Goal: Task Accomplishment & Management: Manage account settings

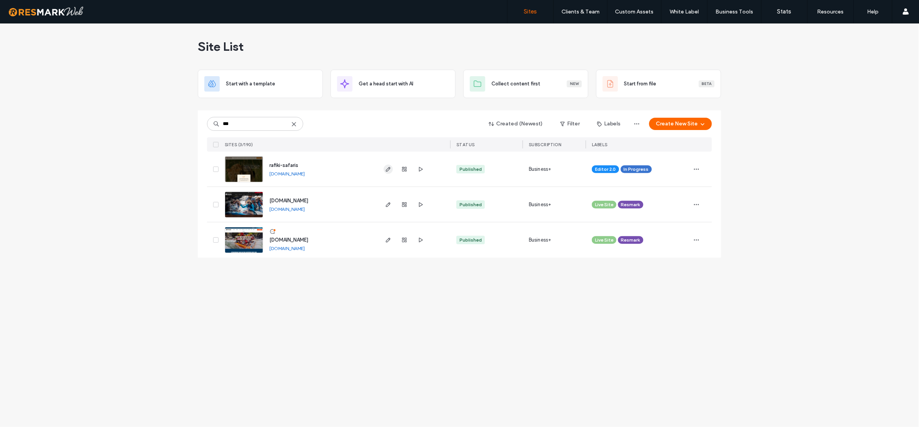
type input "***"
click at [389, 168] on use "button" at bounding box center [388, 169] width 5 height 5
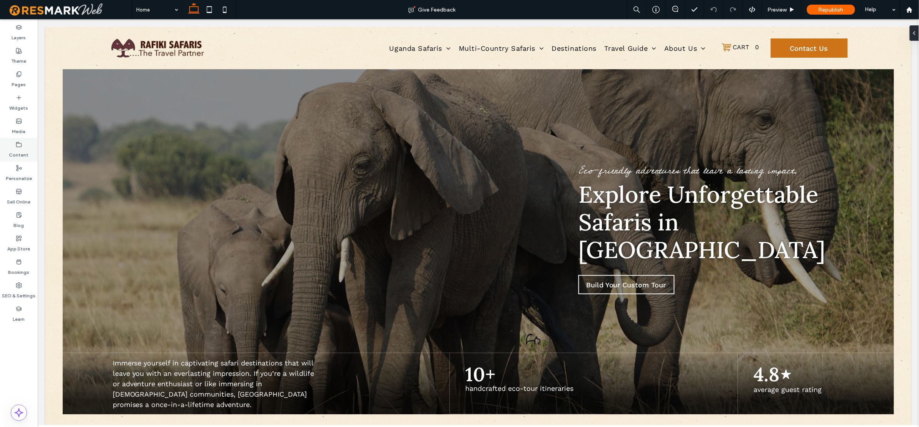
click at [23, 153] on label "Content" at bounding box center [19, 153] width 20 height 11
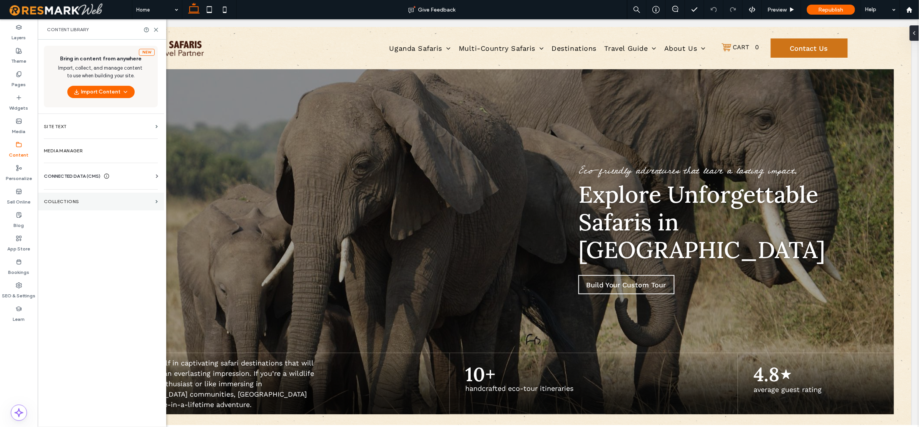
click at [92, 194] on section "Collections" at bounding box center [101, 202] width 126 height 18
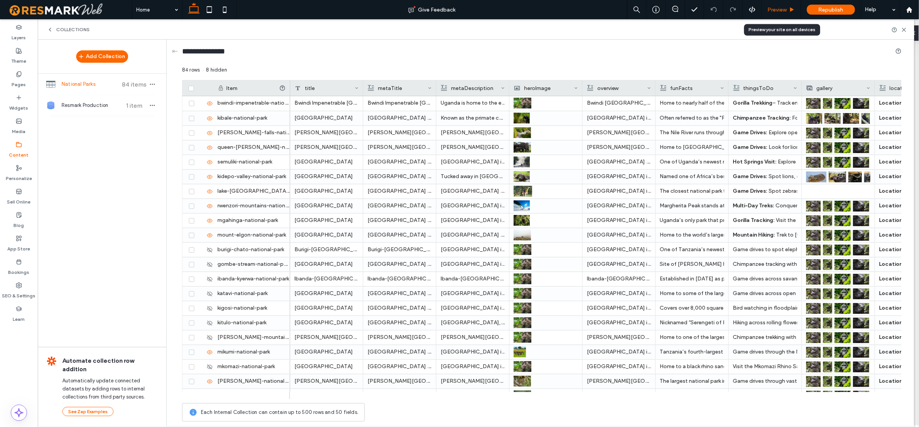
click at [783, 11] on span "Preview" at bounding box center [777, 10] width 19 height 7
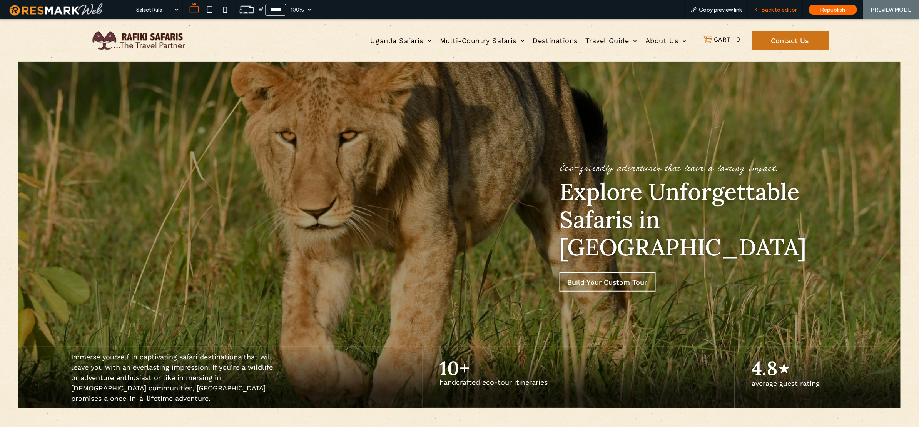
click at [766, 7] on span "Back to editor" at bounding box center [778, 10] width 35 height 7
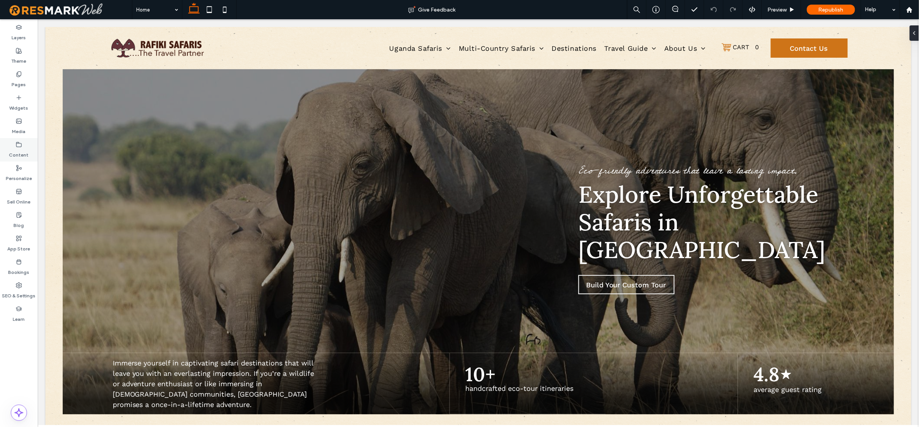
click at [12, 143] on div "Content" at bounding box center [19, 149] width 38 height 23
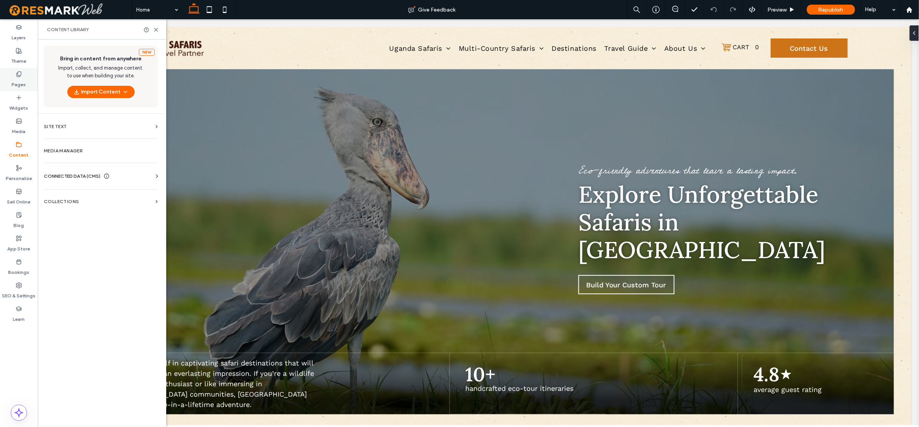
click at [18, 78] on label "Pages" at bounding box center [19, 82] width 14 height 11
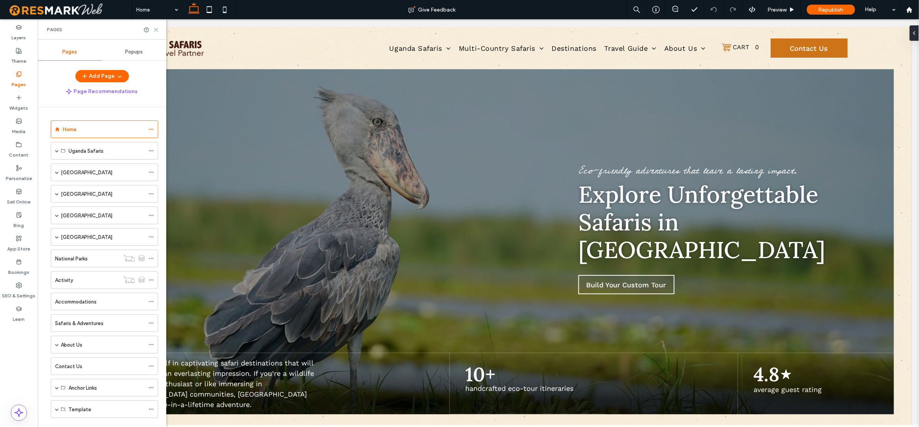
click at [157, 30] on icon at bounding box center [156, 30] width 6 height 6
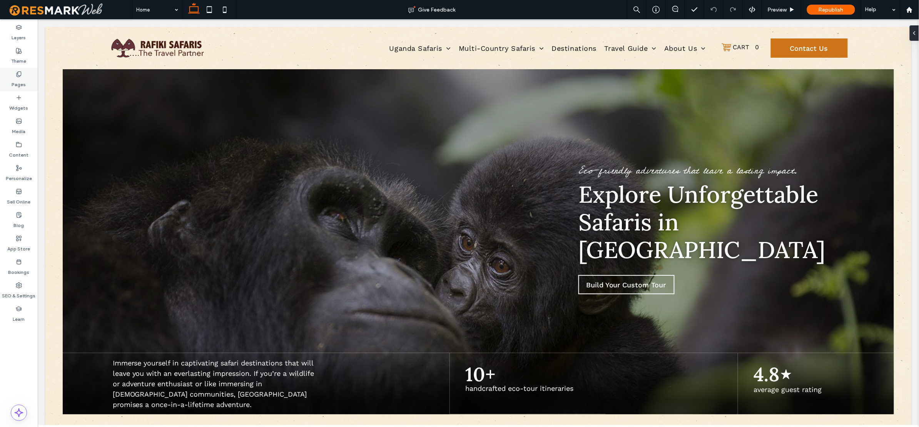
click at [24, 77] on label "Pages" at bounding box center [19, 82] width 14 height 11
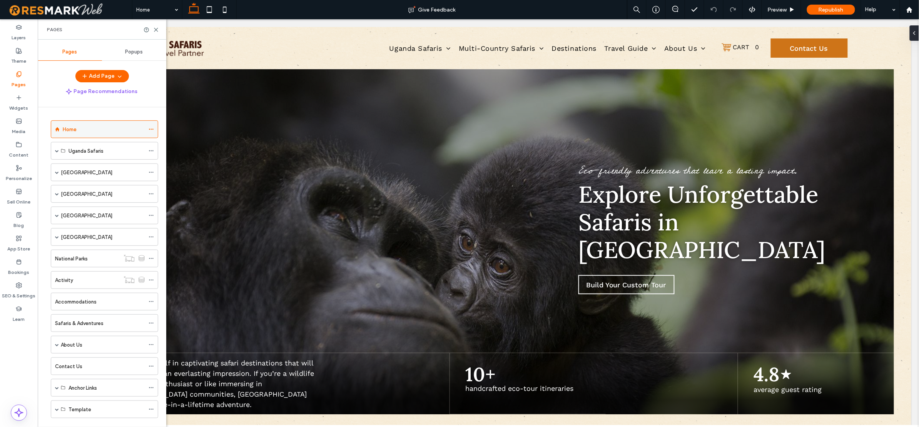
click at [85, 128] on div "Home" at bounding box center [104, 129] width 82 height 8
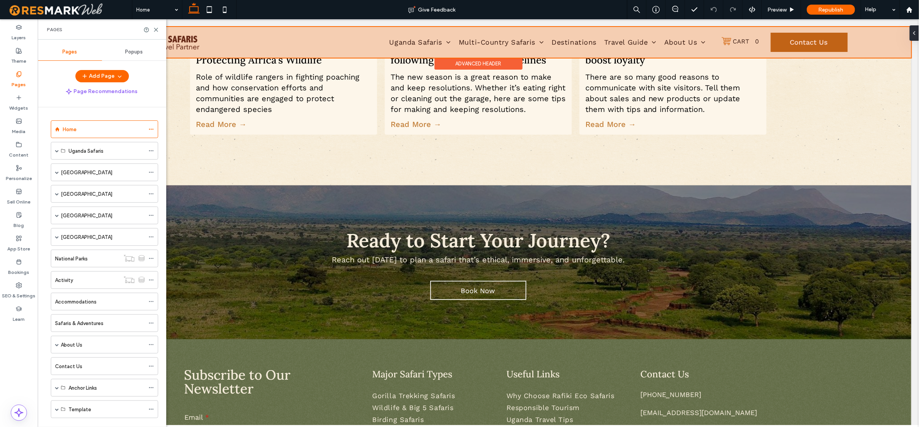
scroll to position [3989, 0]
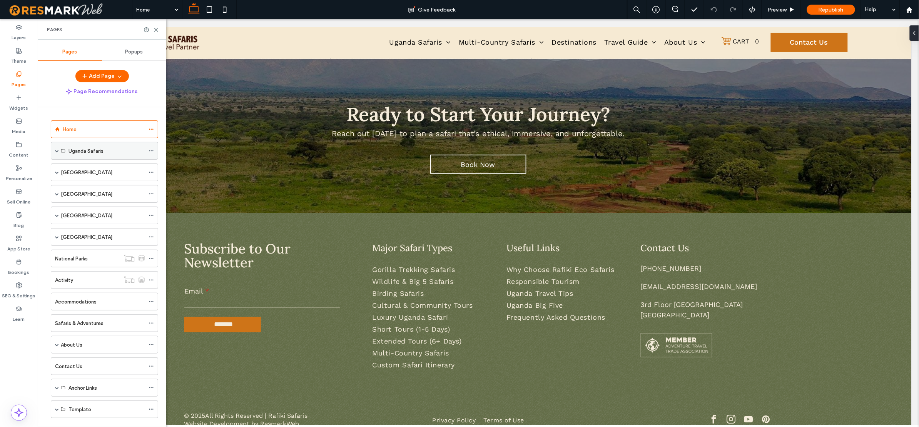
click at [57, 150] on span at bounding box center [57, 151] width 4 height 4
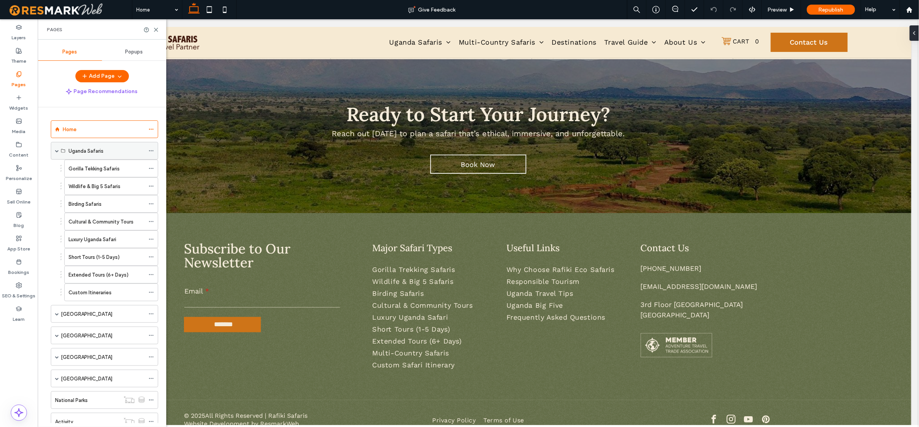
click at [100, 158] on div "Uganda Safaris" at bounding box center [106, 150] width 76 height 17
click at [90, 156] on div "Uganda Safaris" at bounding box center [106, 150] width 76 height 17
click at [97, 166] on label "Gorilla Tekking Safaris" at bounding box center [93, 168] width 51 height 13
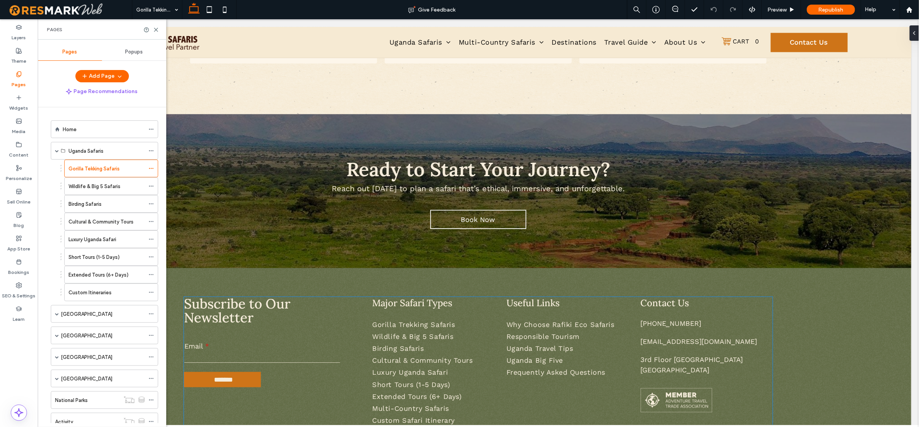
scroll to position [1920, 0]
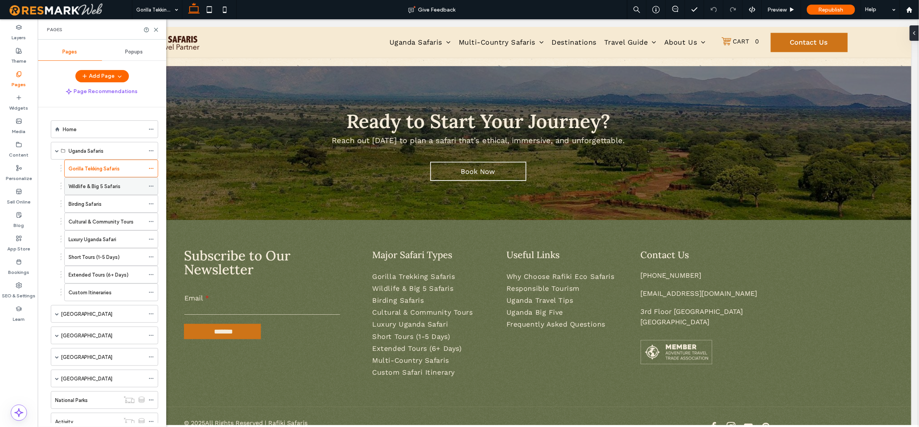
click at [104, 186] on label "Wildlife & Big 5 Safaris" at bounding box center [94, 186] width 52 height 13
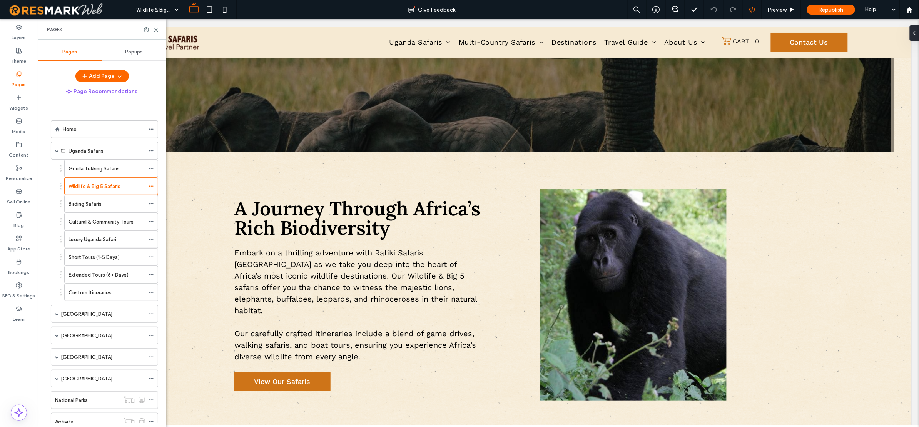
scroll to position [297, 0]
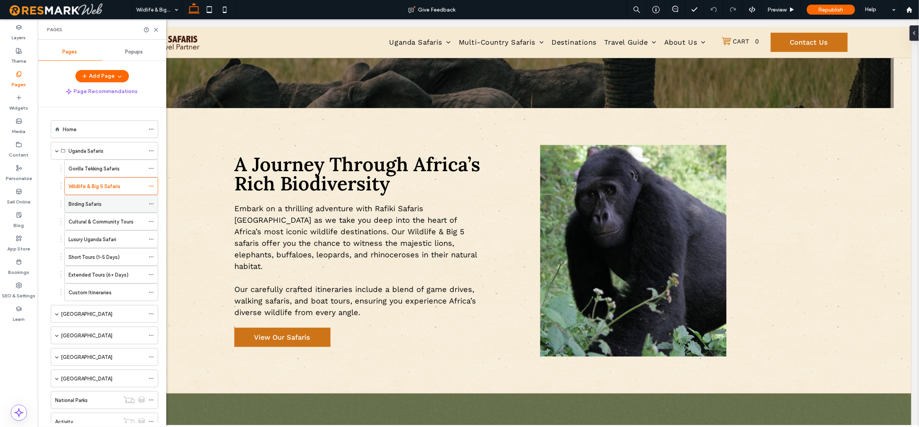
click at [101, 204] on label "Birding Safaris" at bounding box center [84, 203] width 33 height 13
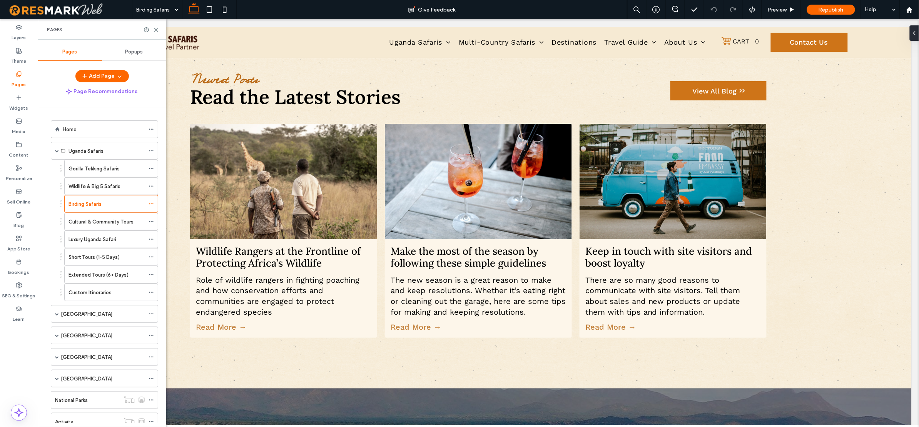
scroll to position [1622, 0]
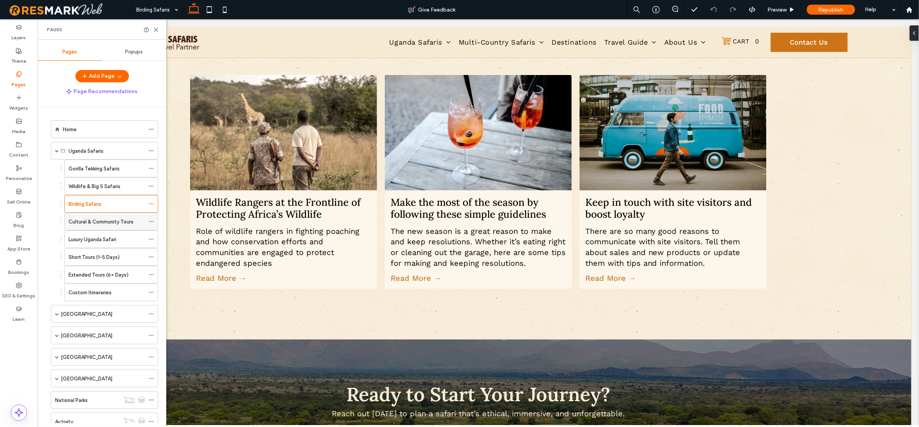
click at [95, 223] on label "Cultural & Community Tours" at bounding box center [100, 221] width 65 height 13
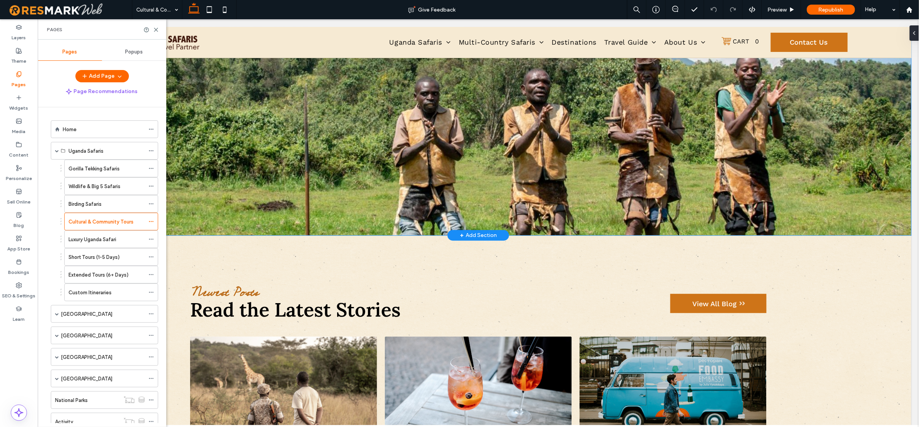
scroll to position [1584, 0]
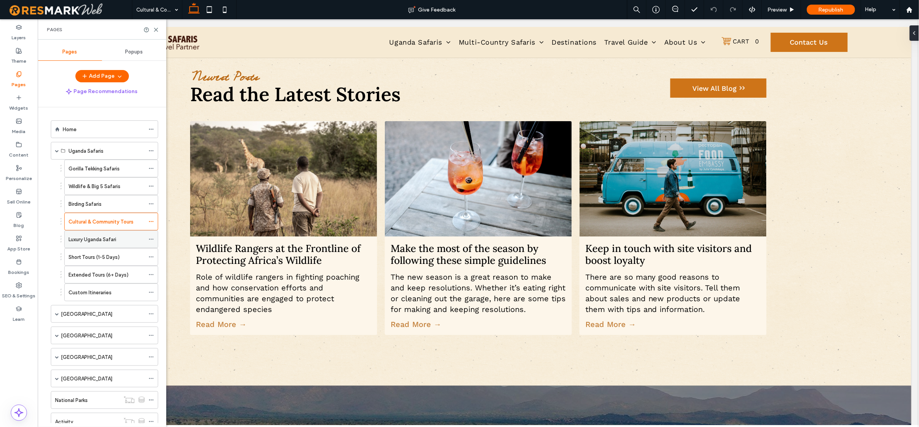
click at [92, 244] on label "Luxury Uganda Safari" at bounding box center [92, 239] width 48 height 13
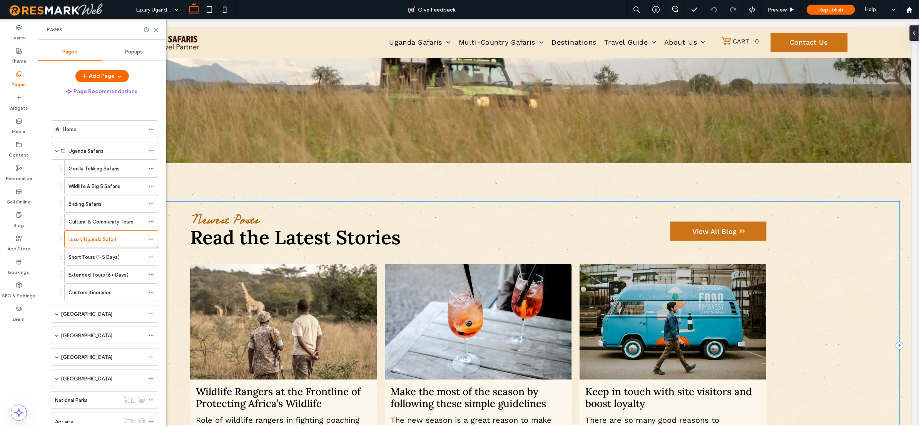
scroll to position [1392, 0]
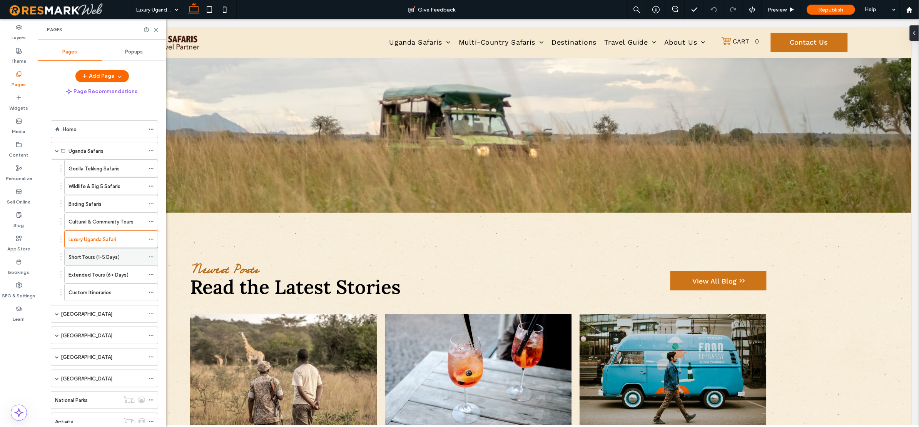
click at [97, 260] on label "Short Tours (1-5 Days)" at bounding box center [93, 256] width 51 height 13
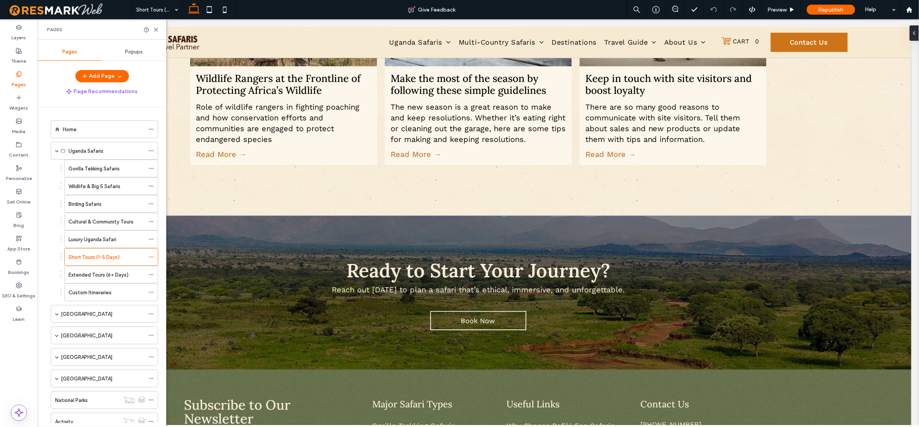
scroll to position [1803, 0]
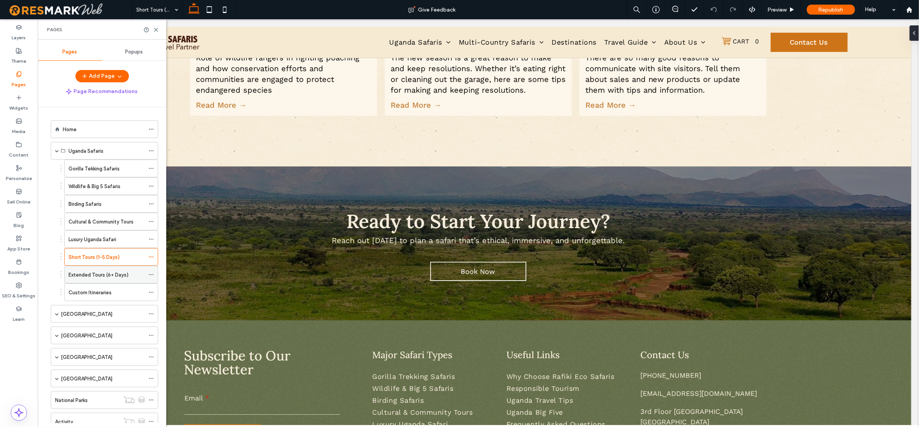
click at [85, 278] on label "Extended Tours (6+ Days)" at bounding box center [98, 274] width 60 height 13
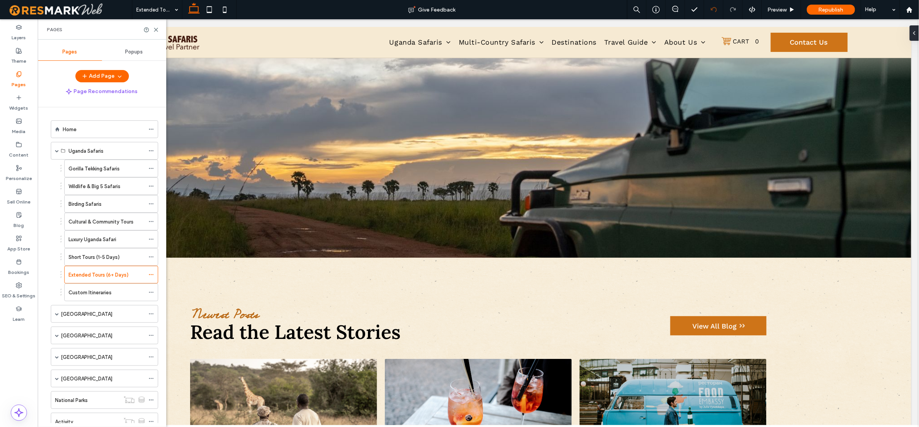
scroll to position [1427, 0]
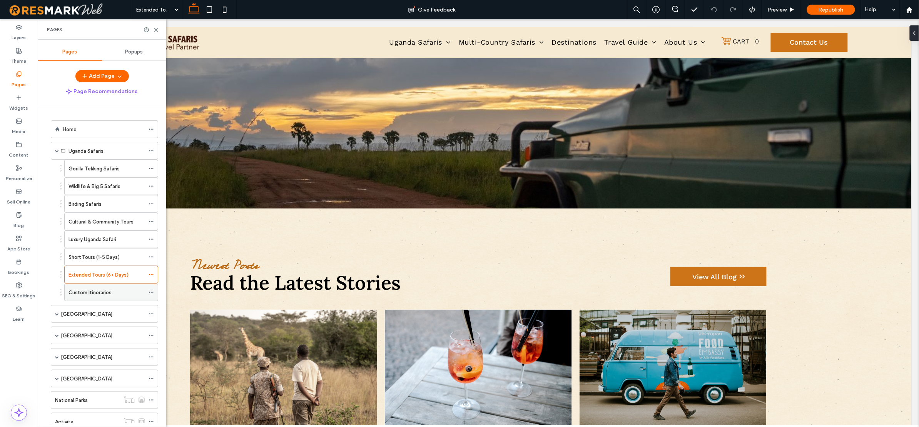
click at [93, 299] on div "Custom Itineraries" at bounding box center [106, 292] width 76 height 17
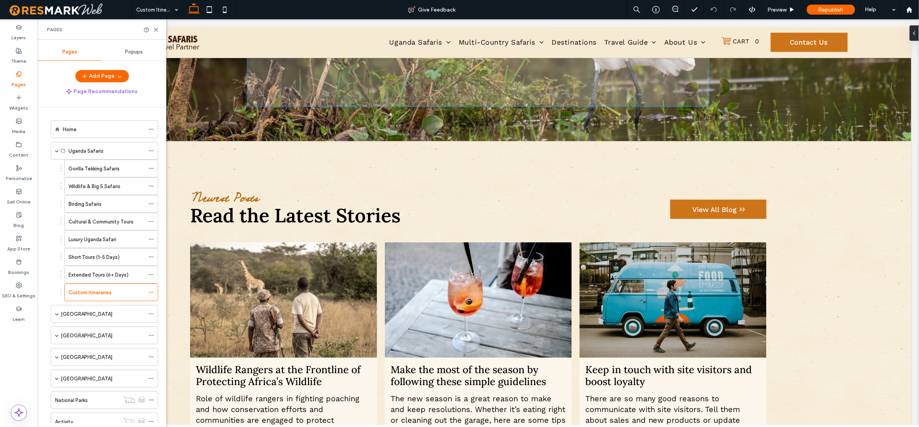
scroll to position [1982, 0]
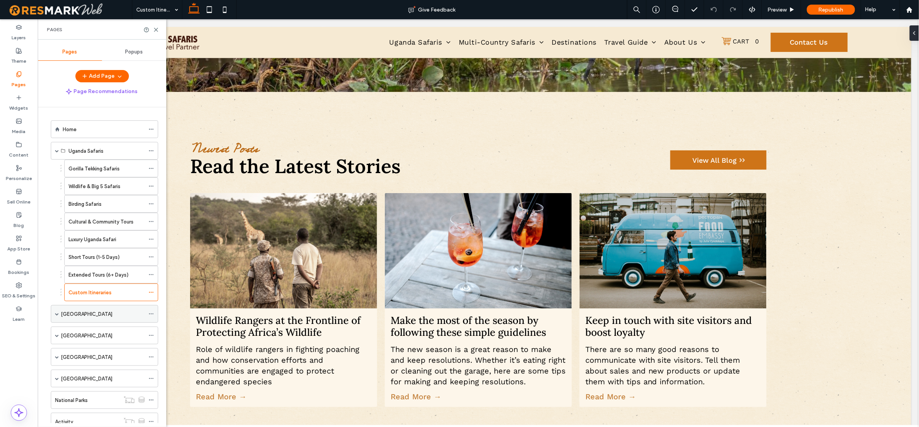
click at [56, 313] on span at bounding box center [57, 313] width 4 height 17
click at [83, 335] on label "Uganda" at bounding box center [94, 331] width 52 height 13
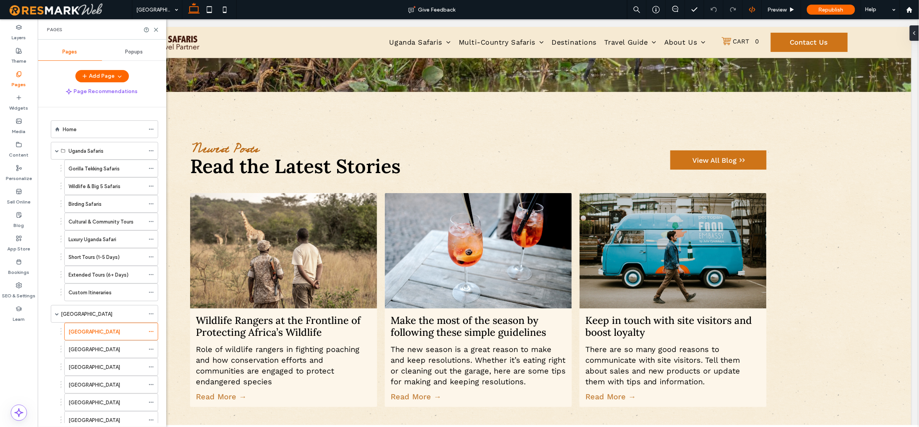
scroll to position [6, 0]
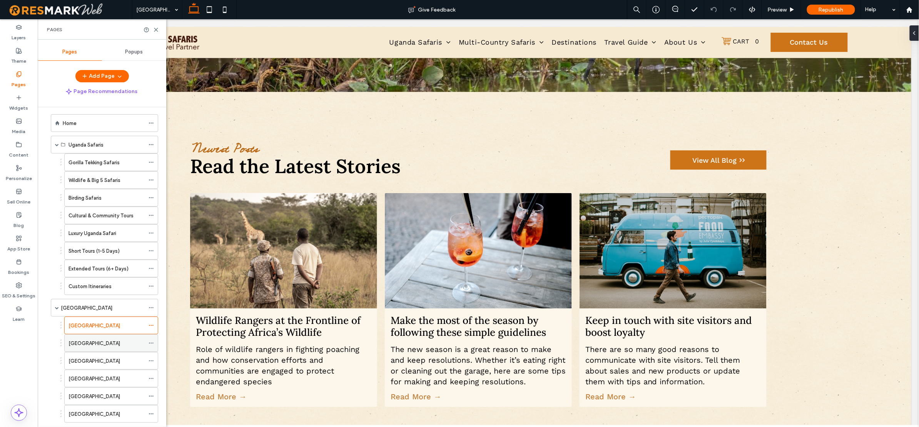
click at [90, 343] on div "Rwanda" at bounding box center [106, 343] width 76 height 8
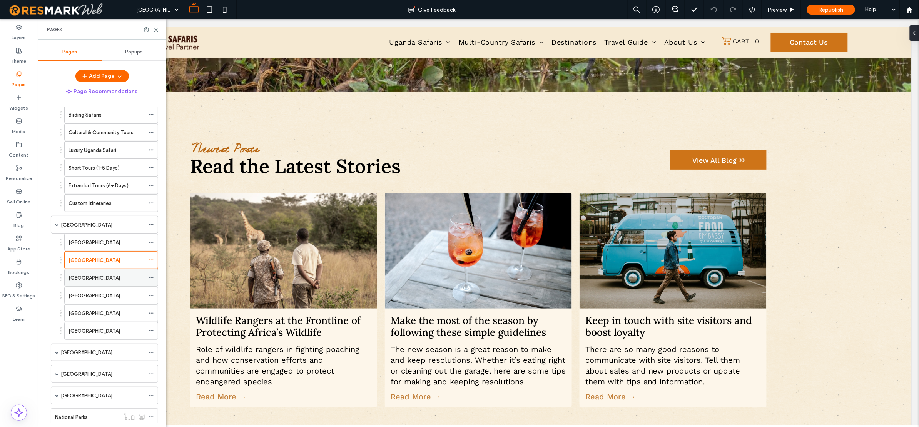
click at [88, 279] on div "Kenya" at bounding box center [106, 278] width 76 height 8
click at [92, 299] on div "Tanzania" at bounding box center [106, 296] width 76 height 8
click at [109, 311] on div "Madagascar" at bounding box center [106, 313] width 76 height 17
click at [93, 338] on div "Ethiopia" at bounding box center [106, 330] width 76 height 17
click at [55, 357] on span at bounding box center [57, 352] width 4 height 17
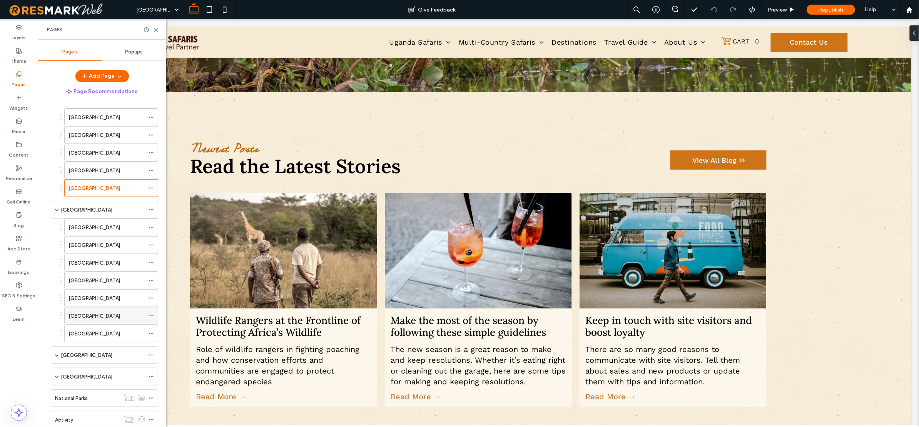
scroll to position [262, 0]
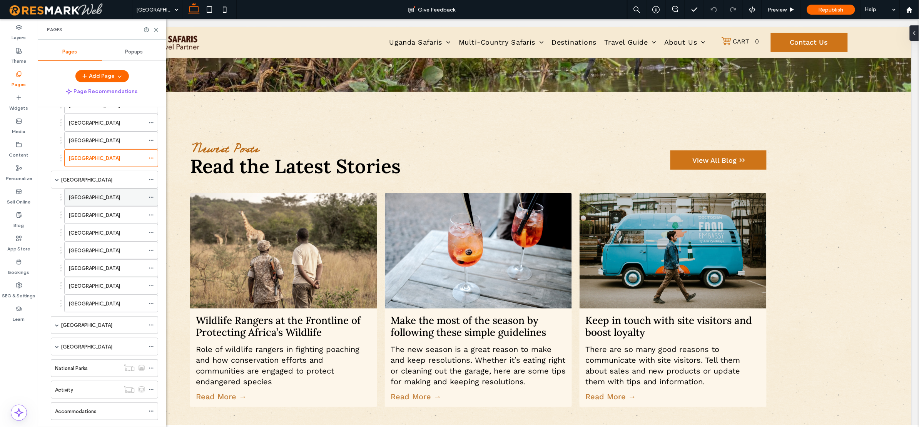
click at [94, 201] on label "South Africa" at bounding box center [94, 197] width 52 height 13
click at [76, 219] on label "Botswana" at bounding box center [94, 215] width 52 height 13
click at [96, 231] on div "Namibia" at bounding box center [106, 232] width 76 height 17
click at [81, 255] on label "Zimbabwe" at bounding box center [94, 250] width 52 height 13
click at [95, 269] on div "Zambia" at bounding box center [106, 268] width 76 height 8
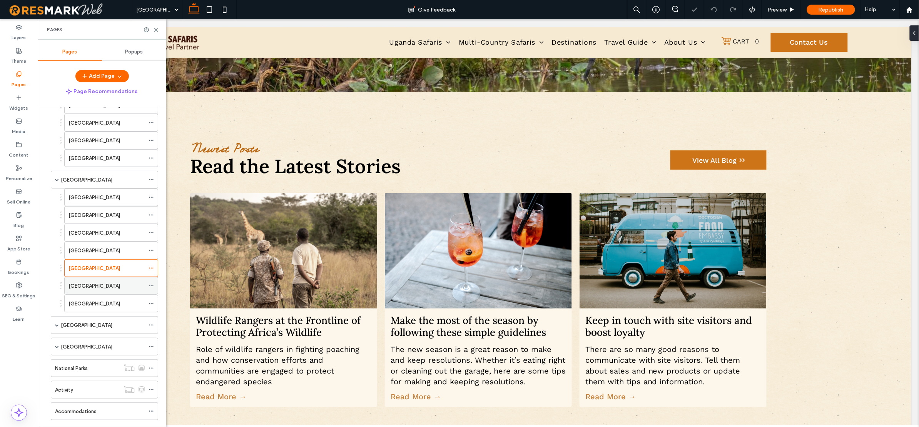
click at [96, 289] on div "Lesotho" at bounding box center [106, 286] width 76 height 8
click at [98, 307] on div "Swaziland" at bounding box center [106, 304] width 76 height 8
click at [55, 327] on span at bounding box center [57, 325] width 4 height 4
click at [83, 347] on div "Brazil" at bounding box center [106, 343] width 76 height 8
click at [53, 367] on div "North Africa" at bounding box center [104, 364] width 107 height 18
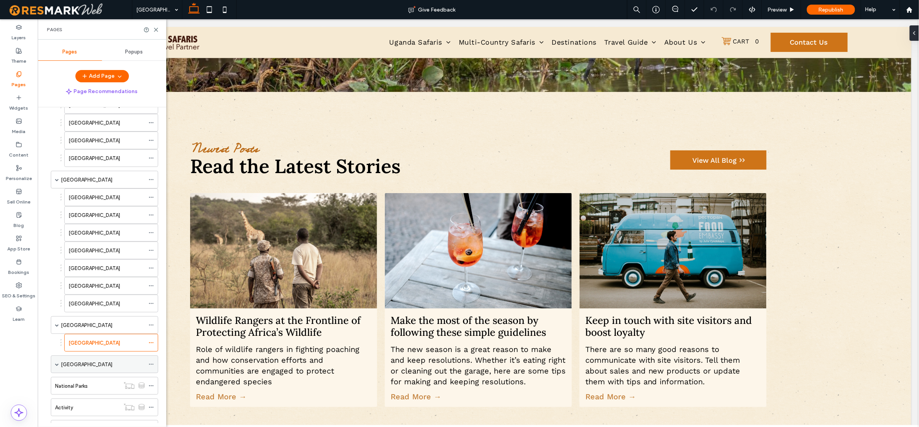
click at [56, 366] on span at bounding box center [57, 364] width 4 height 4
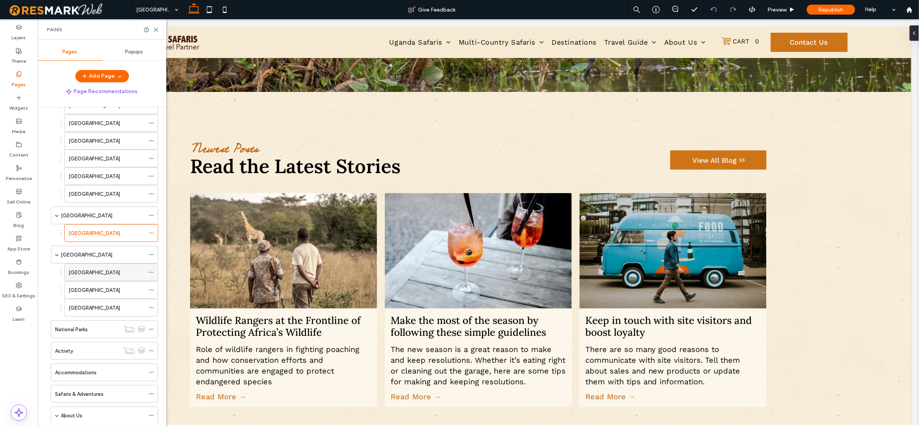
click at [86, 277] on div "Algeria" at bounding box center [106, 273] width 76 height 8
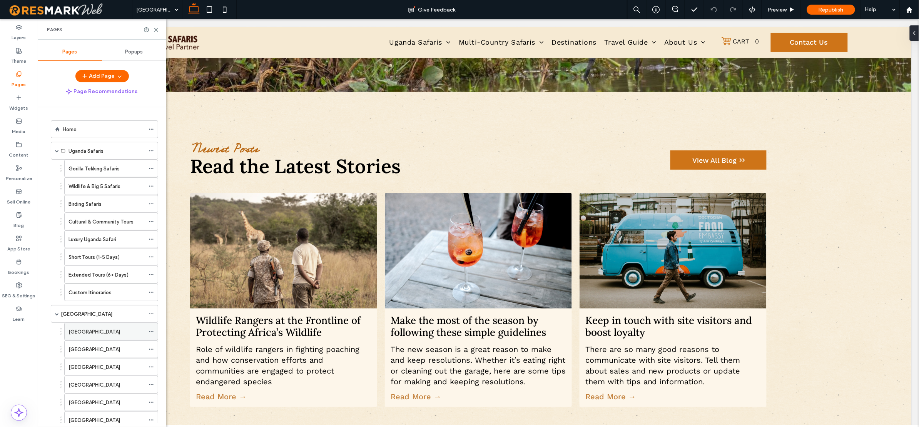
click at [98, 335] on div "Uganda" at bounding box center [106, 332] width 76 height 8
click at [100, 239] on label "Luxury Uganda Safari" at bounding box center [92, 239] width 48 height 13
click at [90, 264] on div "Short Tours (1-5 Days)" at bounding box center [106, 257] width 76 height 17
click at [108, 274] on label "Extended Tours (6+ Days)" at bounding box center [98, 274] width 60 height 13
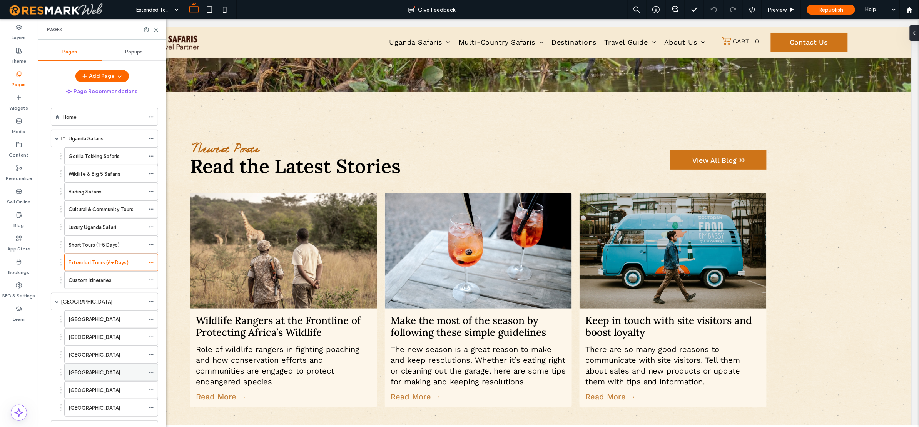
click at [88, 373] on label "Tanzania" at bounding box center [94, 372] width 52 height 13
click at [95, 395] on label "Madagascar" at bounding box center [94, 390] width 52 height 13
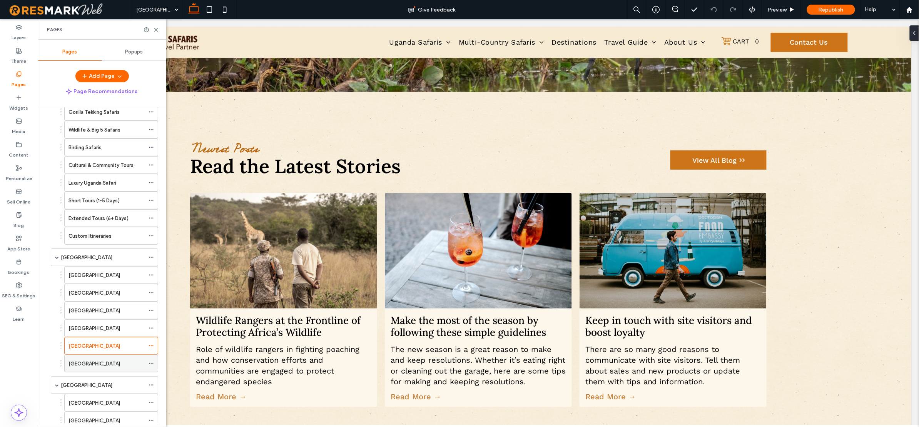
click at [85, 372] on div "Ethiopia" at bounding box center [106, 363] width 76 height 17
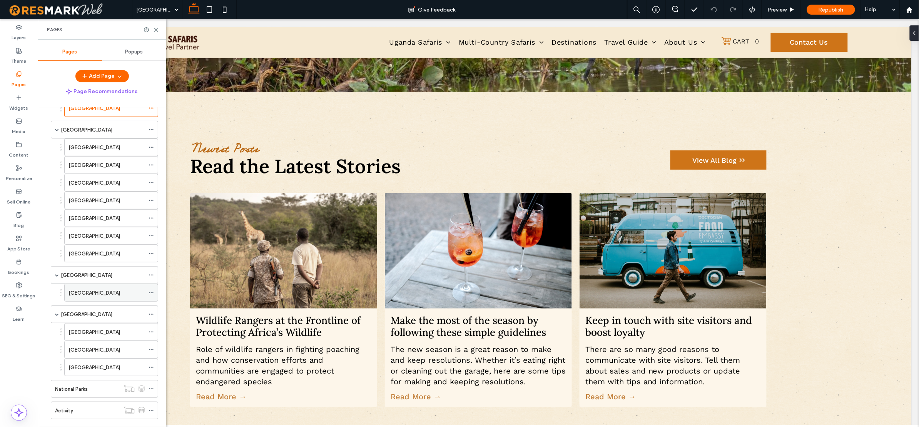
click at [91, 295] on div "Brazil" at bounding box center [106, 293] width 76 height 8
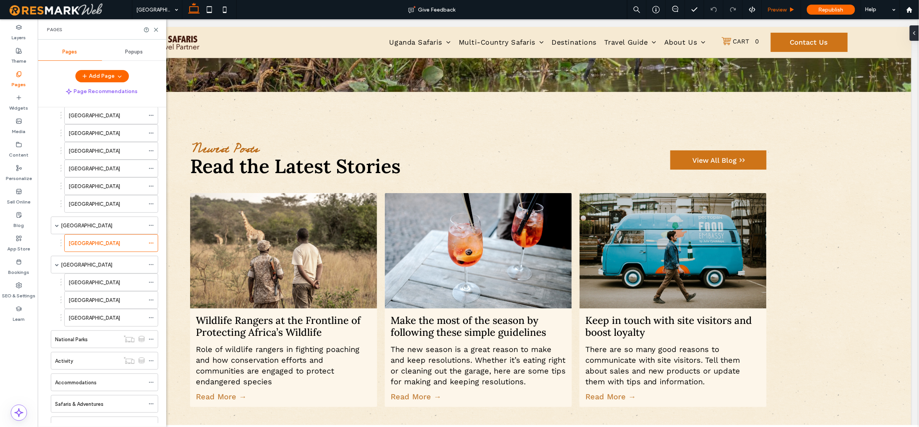
scroll to position [411, 0]
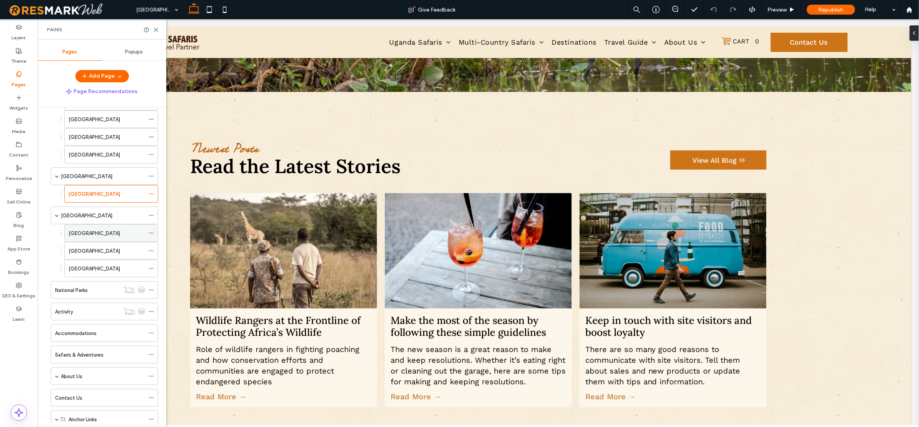
click at [85, 237] on div "Algeria" at bounding box center [106, 233] width 76 height 8
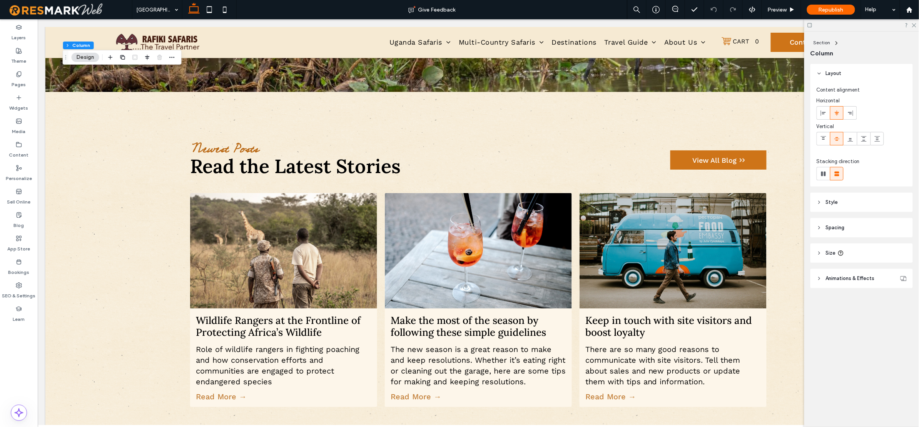
click at [843, 200] on header "Style" at bounding box center [861, 202] width 102 height 19
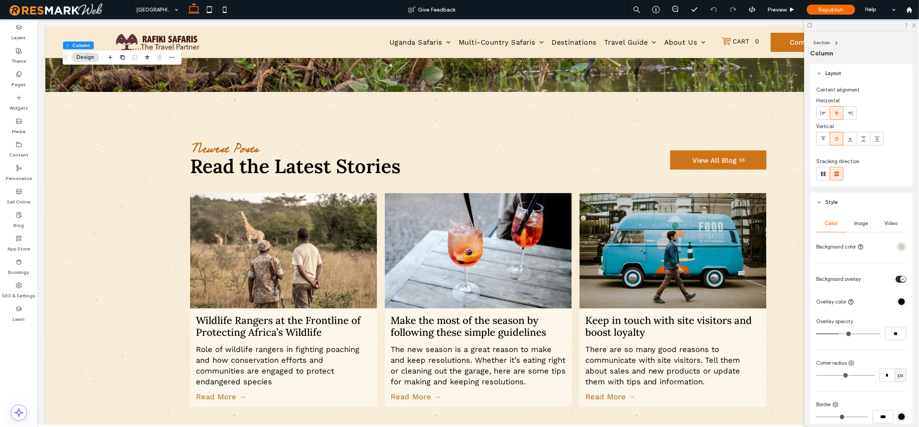
click at [843, 200] on header "Style" at bounding box center [861, 202] width 102 height 19
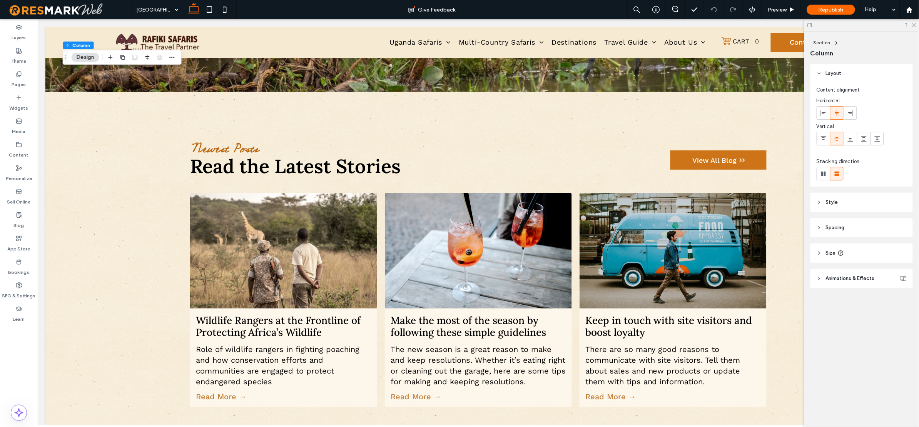
click at [846, 200] on header "Style" at bounding box center [861, 202] width 102 height 19
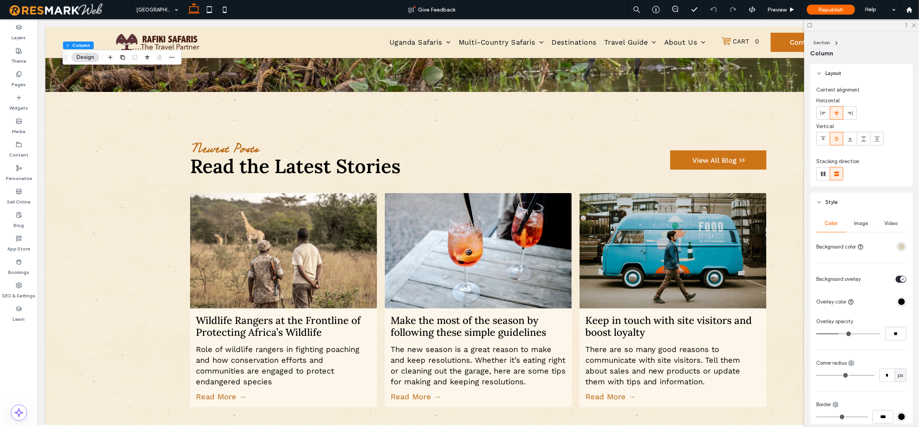
click at [859, 225] on span "Image" at bounding box center [861, 223] width 14 height 6
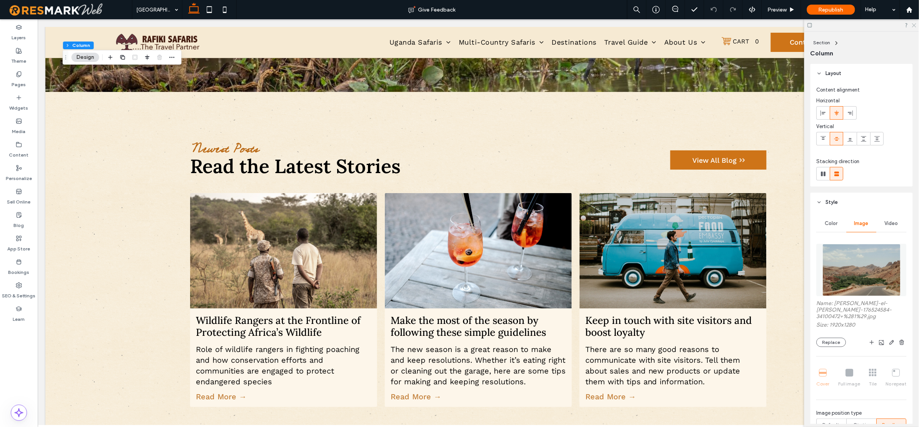
click at [912, 25] on icon at bounding box center [913, 24] width 5 height 5
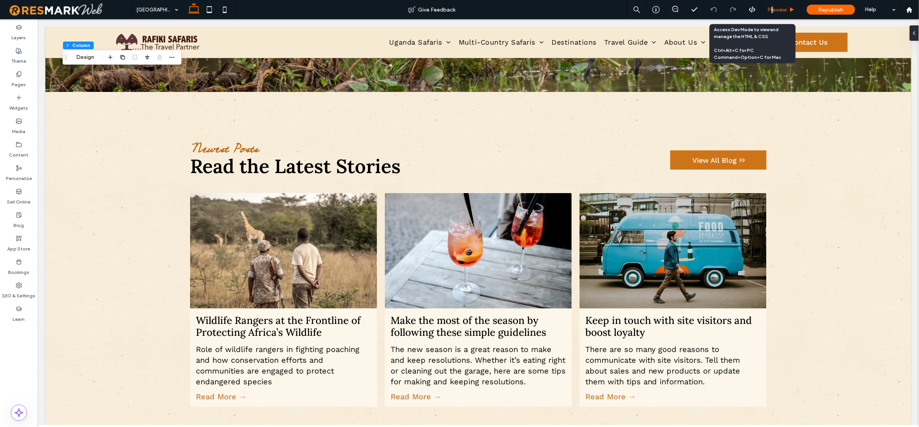
click at [773, 12] on span "Preview" at bounding box center [777, 10] width 19 height 7
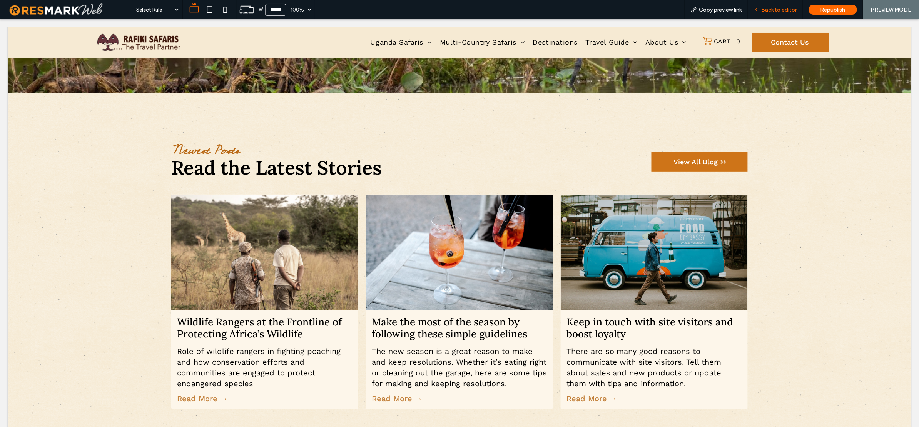
click at [791, 12] on span "Back to editor" at bounding box center [778, 10] width 35 height 7
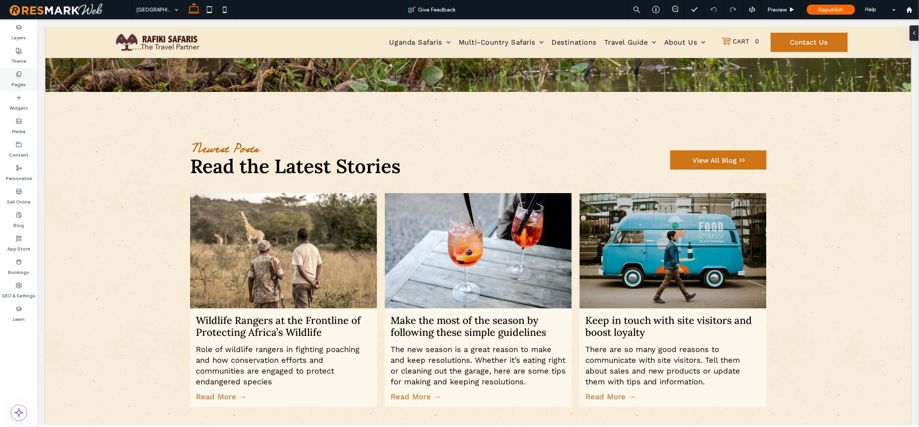
click at [18, 81] on label "Pages" at bounding box center [19, 82] width 14 height 11
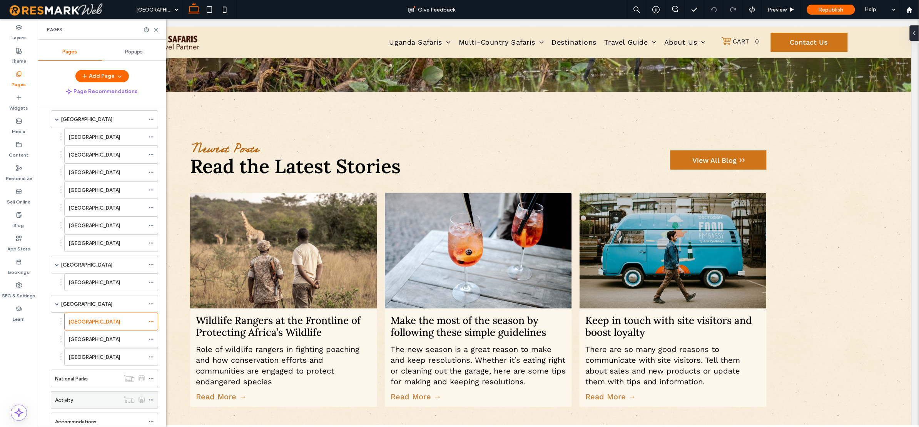
scroll to position [372, 0]
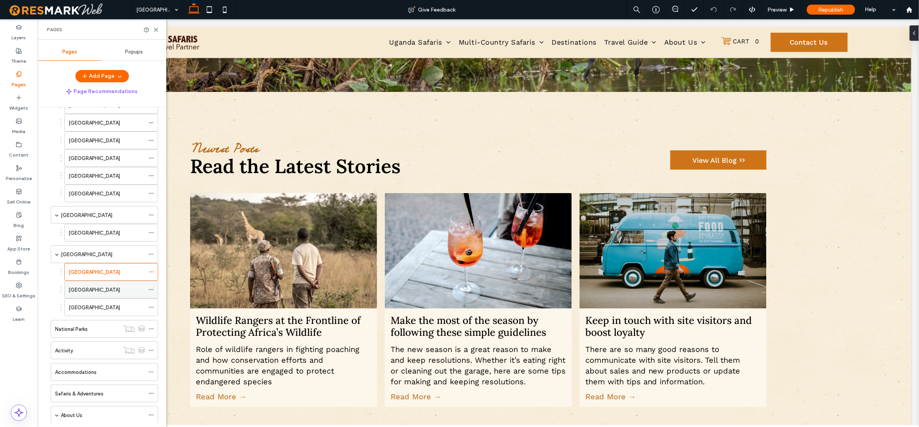
click at [97, 294] on div "Egypt" at bounding box center [106, 290] width 76 height 8
click at [92, 316] on div "Morocco" at bounding box center [106, 307] width 76 height 17
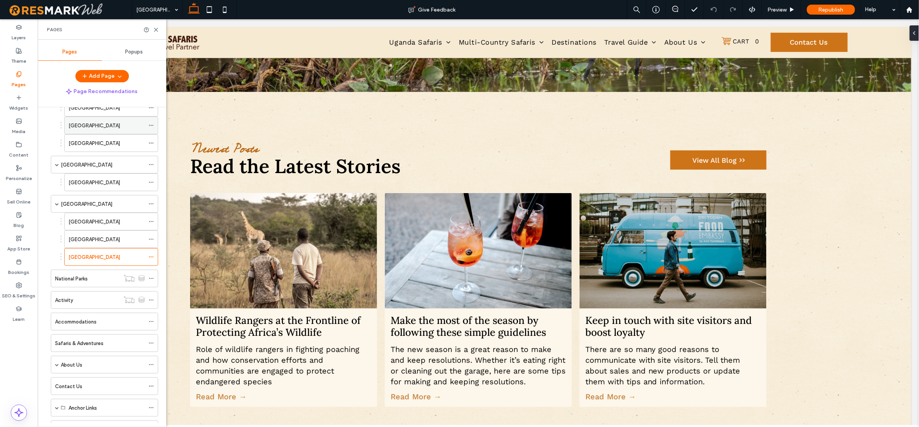
scroll to position [189, 0]
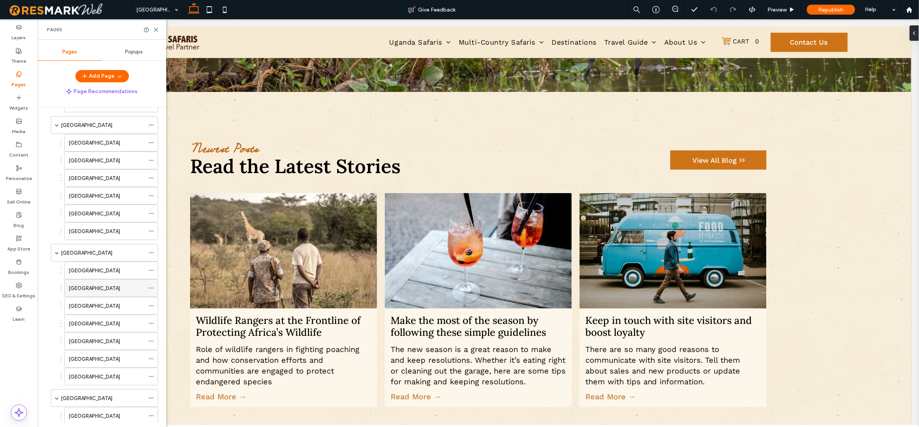
click at [98, 290] on div "Botswana" at bounding box center [106, 288] width 76 height 8
click at [95, 277] on label "South Africa" at bounding box center [94, 270] width 52 height 13
